Goal: Task Accomplishment & Management: Complete application form

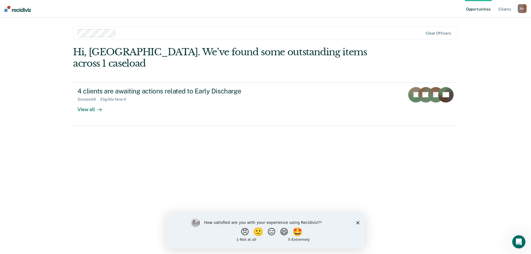
click at [358, 222] on polygon "Close survey" at bounding box center [357, 222] width 3 height 3
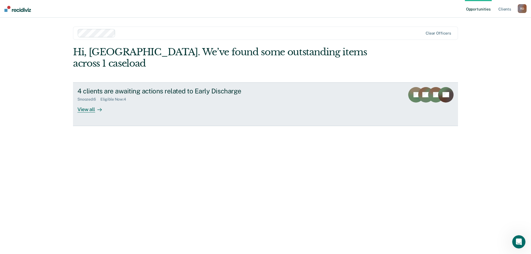
click at [183, 94] on div "4 clients are awaiting actions related to Early Discharge Snoozed : 6 Eligible …" at bounding box center [180, 99] width 207 height 25
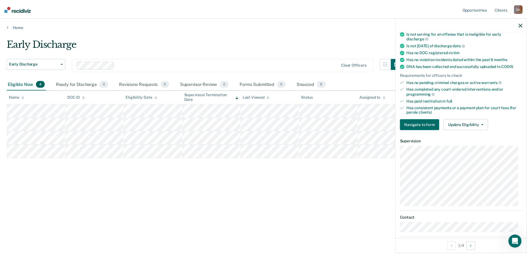
scroll to position [140, 0]
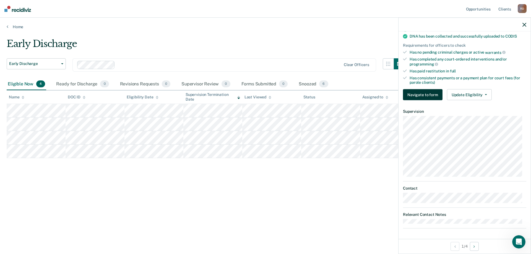
click at [432, 95] on button "Navigate to form" at bounding box center [423, 94] width 40 height 11
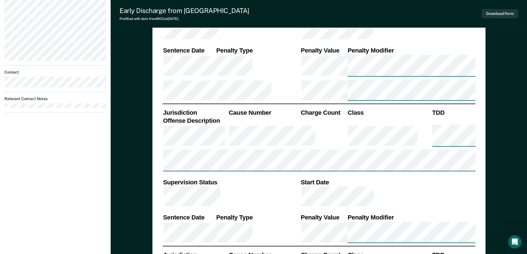
type textarea "x"
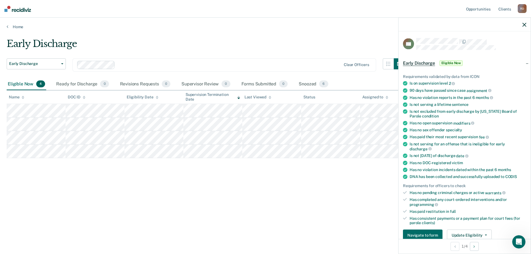
click at [523, 25] on icon "button" at bounding box center [524, 25] width 4 height 4
